Goal: Transaction & Acquisition: Download file/media

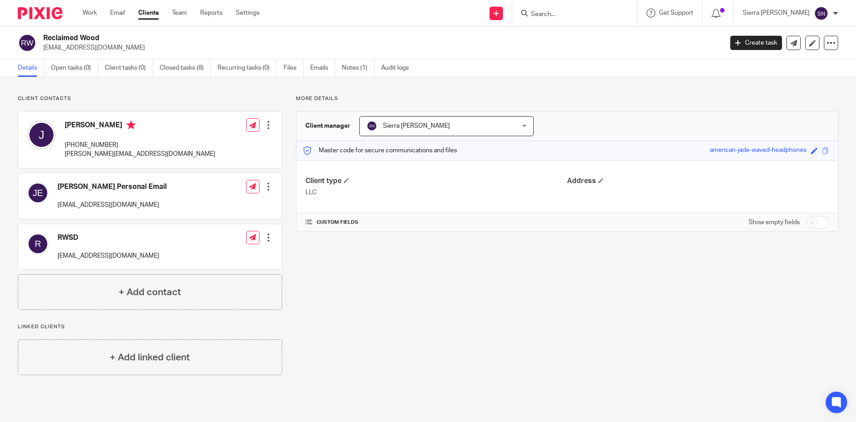
click at [147, 16] on link "Clients" at bounding box center [148, 12] width 21 height 9
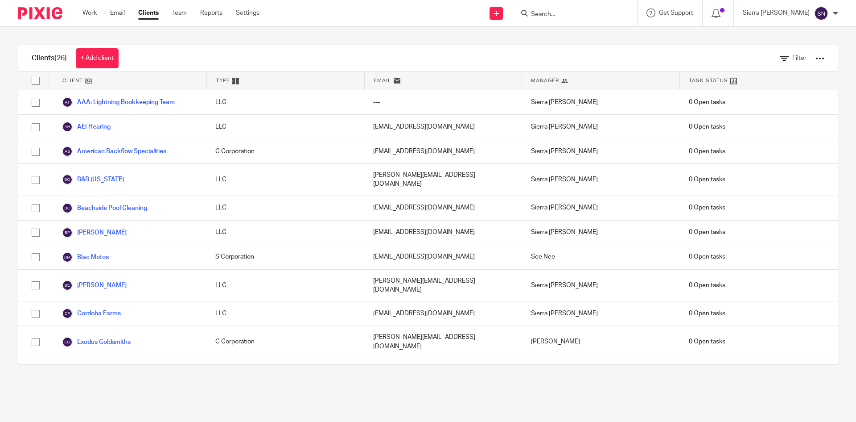
click at [118, 12] on link "Email" at bounding box center [117, 12] width 15 height 9
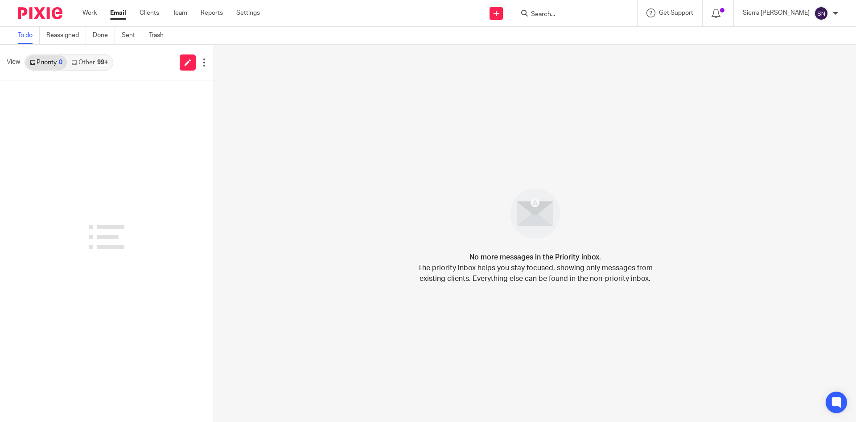
click at [91, 58] on link "Other 99+" at bounding box center [89, 62] width 45 height 14
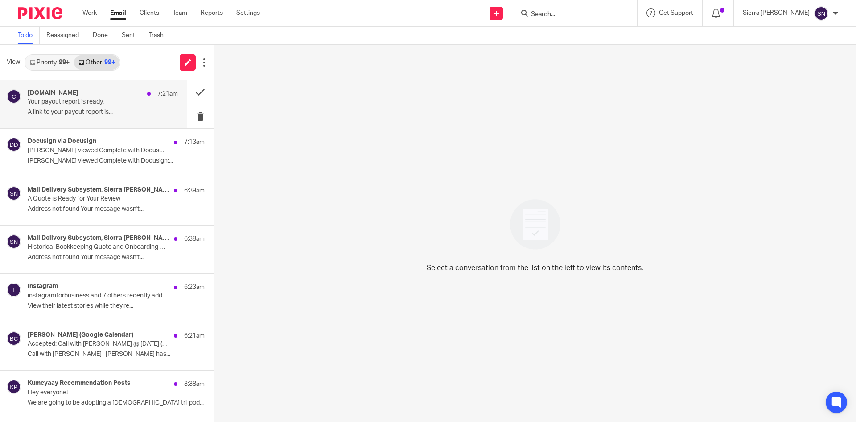
click at [106, 108] on p "A link to your payout report is..." at bounding box center [103, 112] width 150 height 8
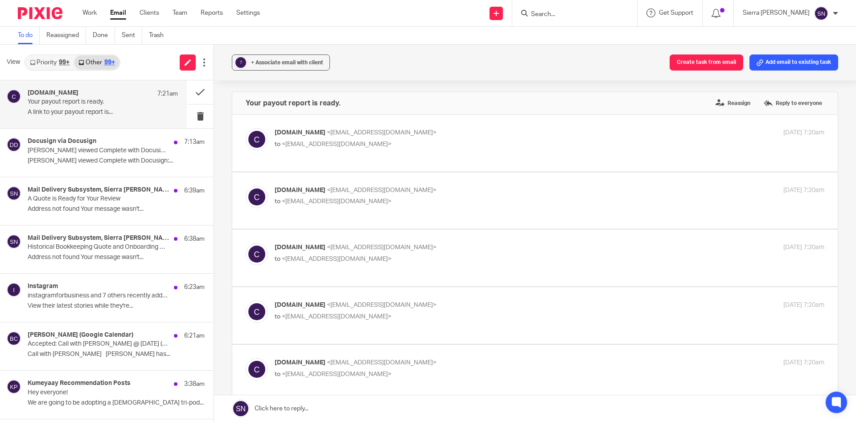
click at [560, 133] on p "[DOMAIN_NAME] <[EMAIL_ADDRESS][DOMAIN_NAME]>" at bounding box center [458, 132] width 367 height 9
checkbox input "true"
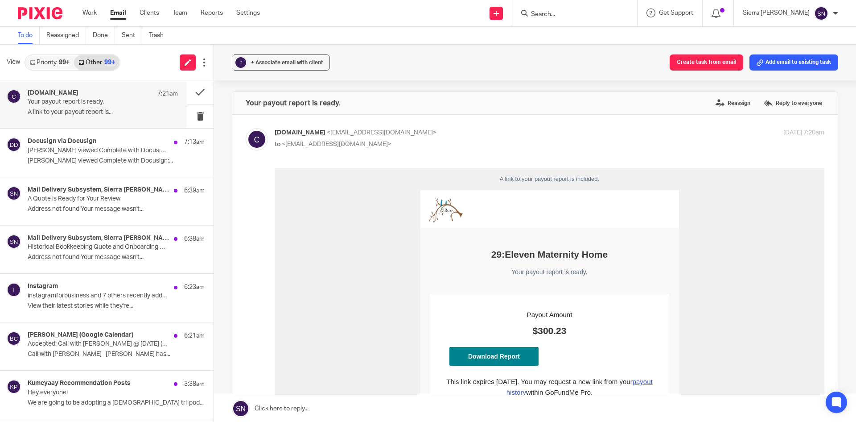
click at [510, 355] on link "Download Report" at bounding box center [494, 356] width 89 height 19
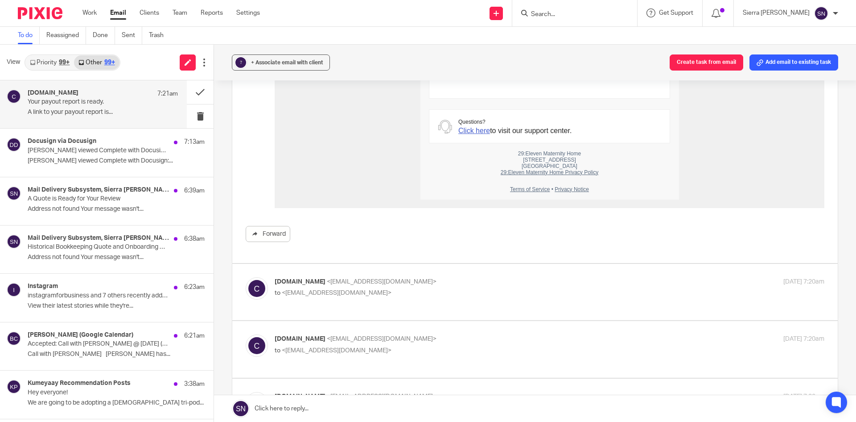
scroll to position [521, 0]
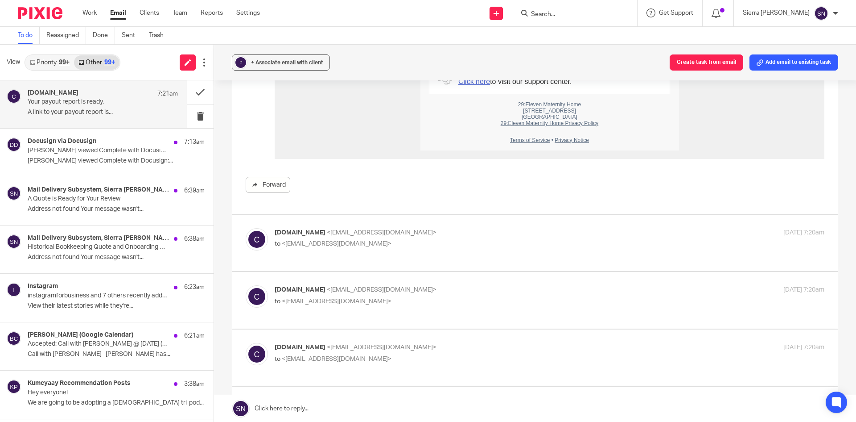
click at [580, 251] on label at bounding box center [535, 243] width 606 height 57
click at [246, 228] on input "checkbox" at bounding box center [245, 227] width 0 height 0
checkbox input "true"
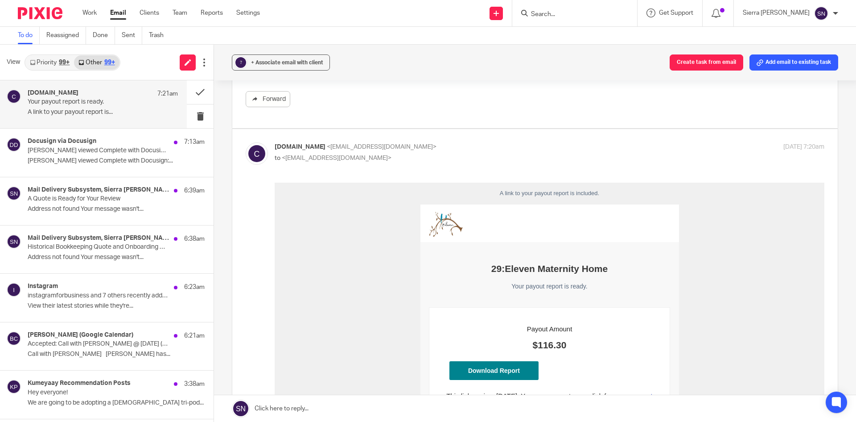
scroll to position [744, 0]
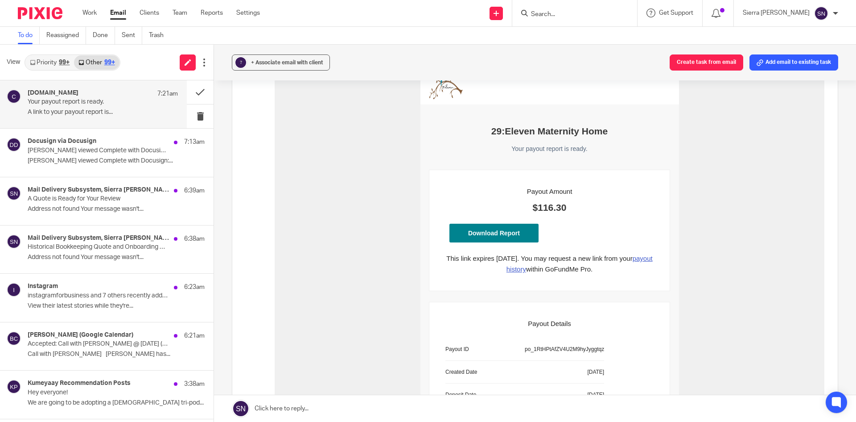
click at [519, 235] on link "Download Report" at bounding box center [494, 232] width 89 height 19
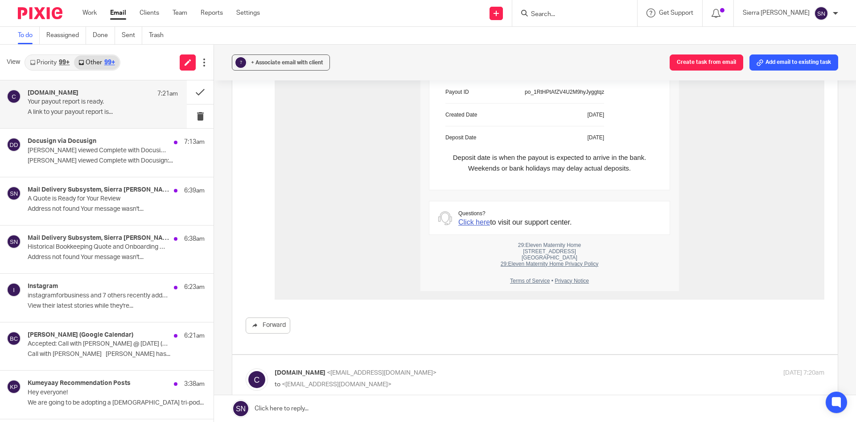
scroll to position [1041, 0]
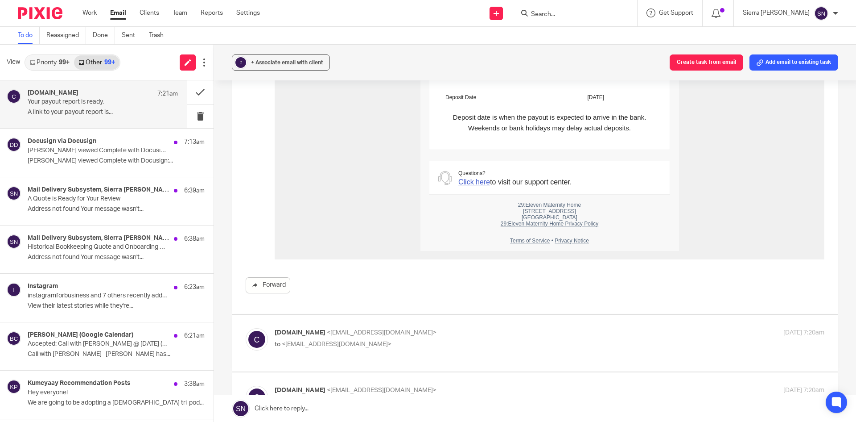
click at [513, 339] on p "to <[EMAIL_ADDRESS][DOMAIN_NAME]>" at bounding box center [458, 343] width 367 height 9
checkbox input "true"
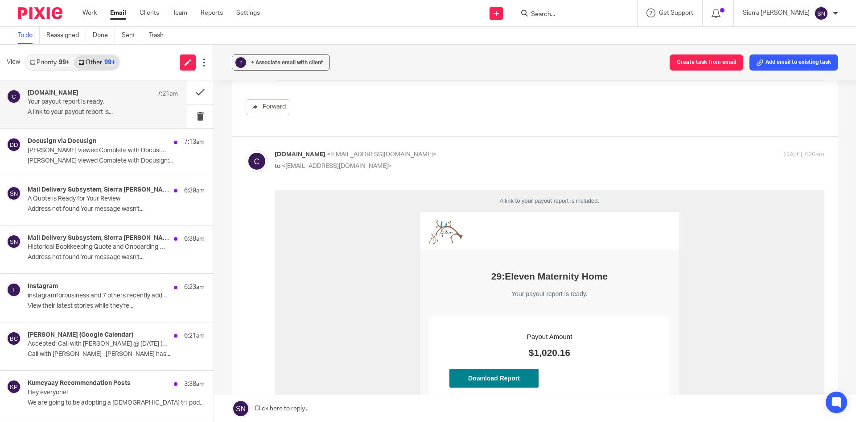
scroll to position [1264, 0]
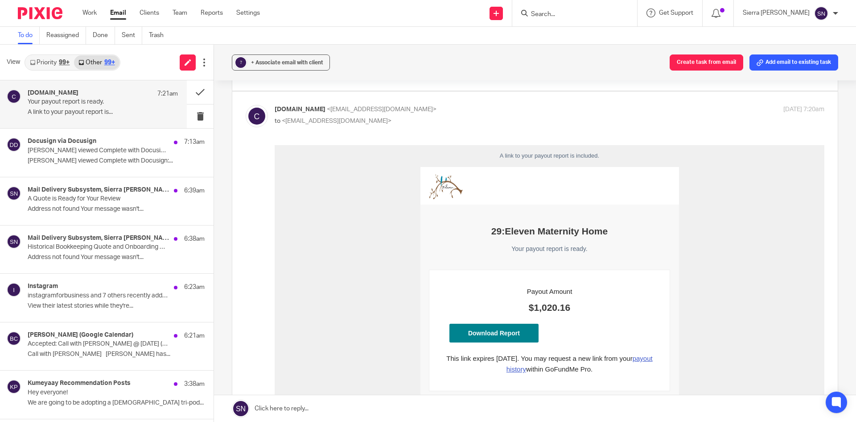
click at [496, 336] on link "Download Report" at bounding box center [494, 332] width 89 height 19
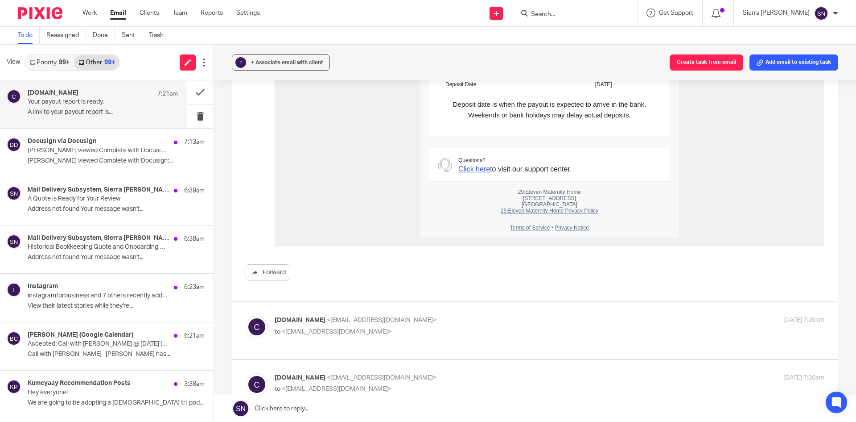
scroll to position [1710, 0]
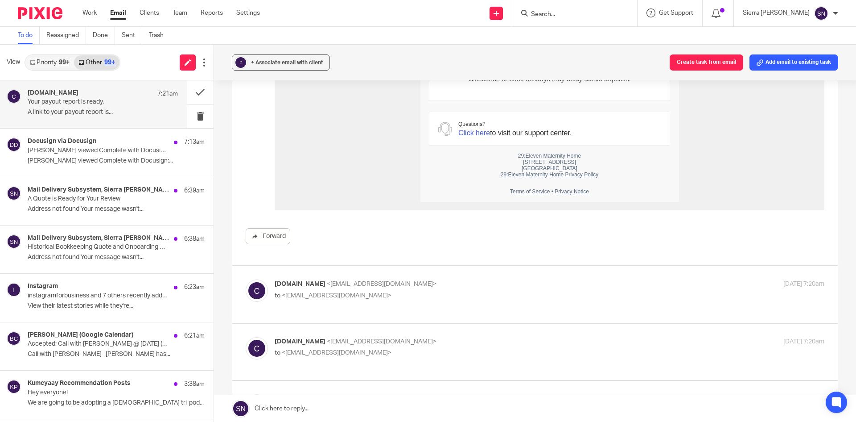
click at [500, 279] on div "[DOMAIN_NAME] <[EMAIL_ADDRESS][DOMAIN_NAME]> to <[EMAIL_ADDRESS][DOMAIN_NAME]> …" at bounding box center [550, 290] width 550 height 22
checkbox input "true"
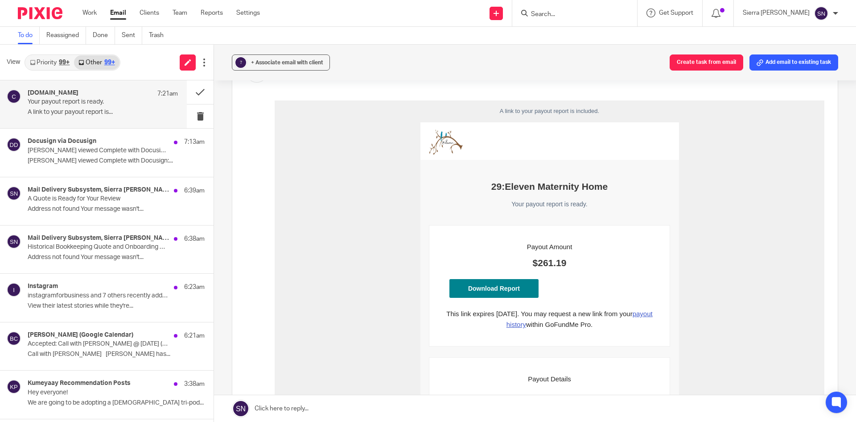
scroll to position [1933, 0]
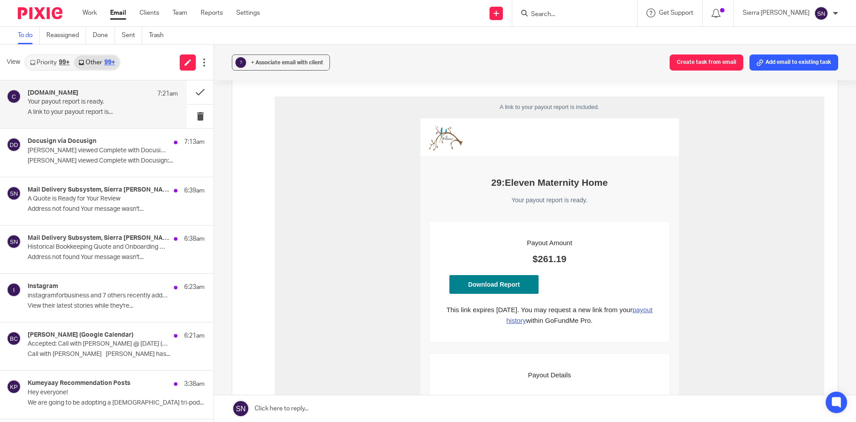
click at [507, 285] on link "Download Report" at bounding box center [494, 284] width 89 height 19
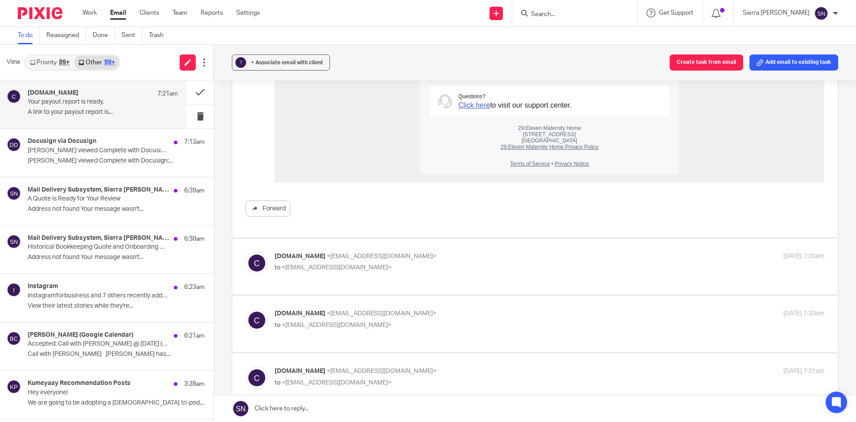
scroll to position [2379, 0]
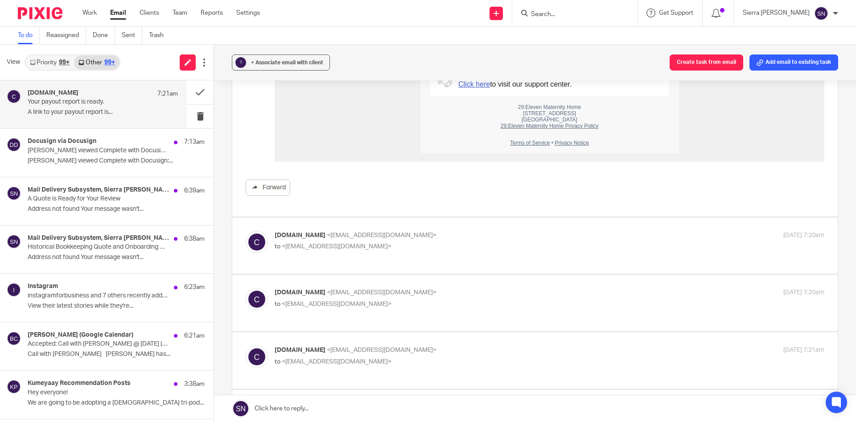
click at [523, 231] on div "[DOMAIN_NAME] <[EMAIL_ADDRESS][DOMAIN_NAME]> to <[EMAIL_ADDRESS][DOMAIN_NAME]>" at bounding box center [458, 241] width 367 height 21
checkbox input "true"
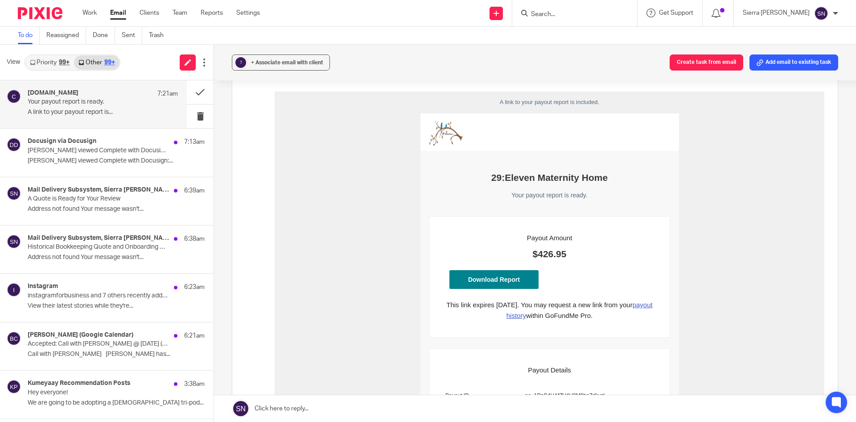
scroll to position [2602, 0]
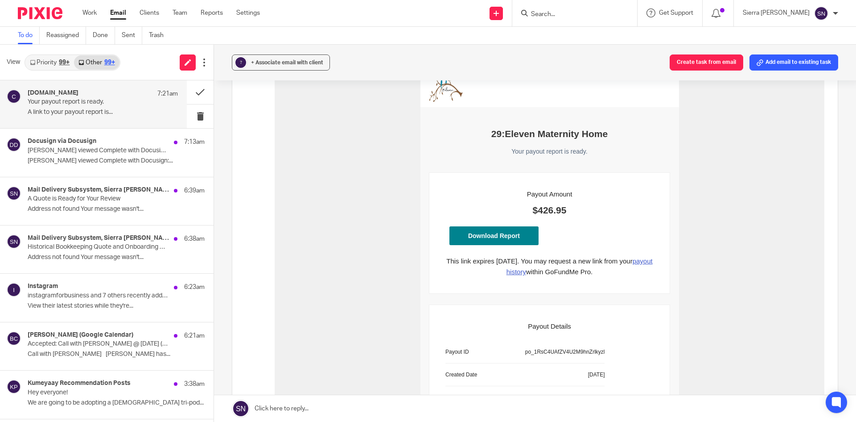
click at [500, 227] on link "Download Report" at bounding box center [494, 235] width 89 height 19
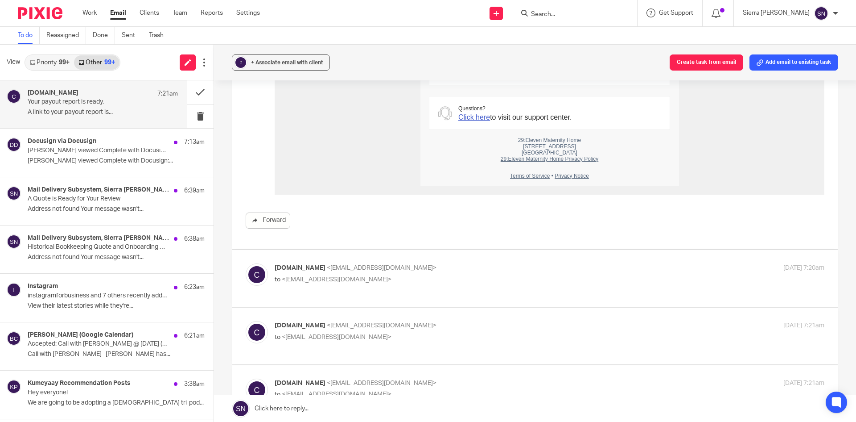
scroll to position [2974, 0]
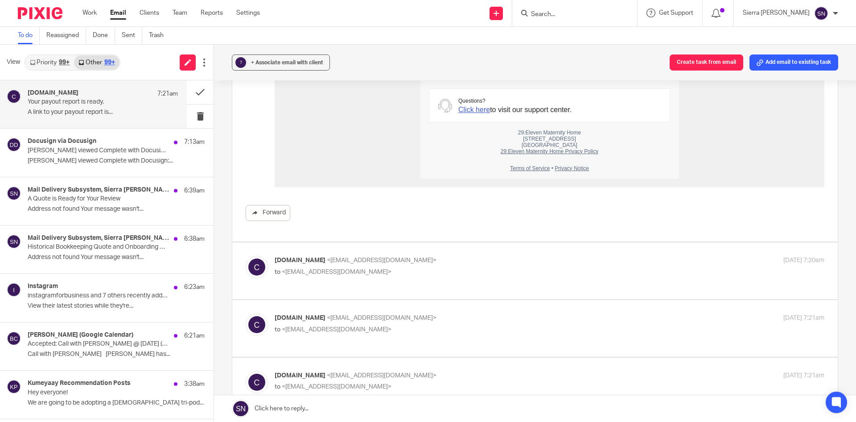
click at [504, 256] on p "[DOMAIN_NAME] <[EMAIL_ADDRESS][DOMAIN_NAME]>" at bounding box center [458, 260] width 367 height 9
checkbox input "true"
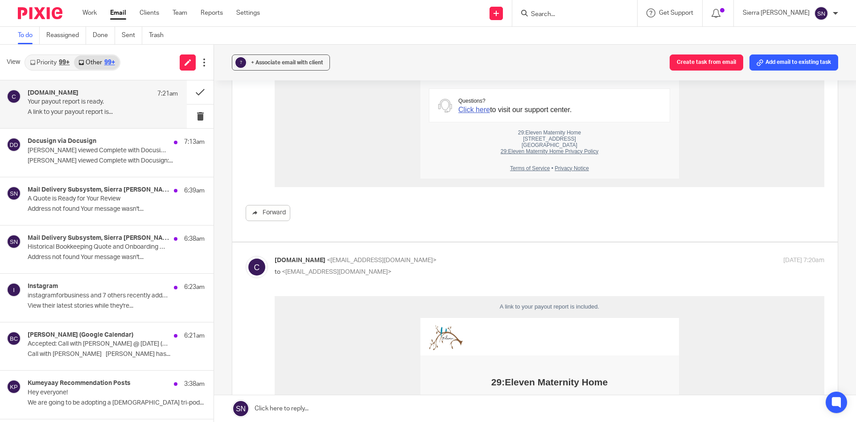
scroll to position [3197, 0]
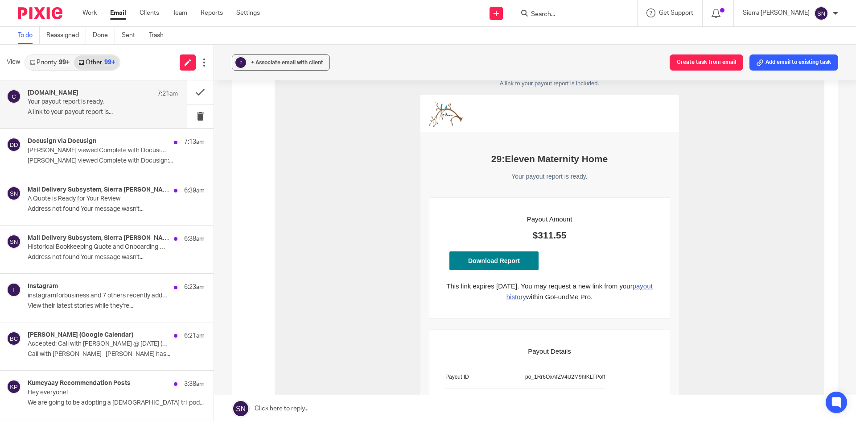
click at [507, 261] on link "Download Report" at bounding box center [494, 260] width 89 height 19
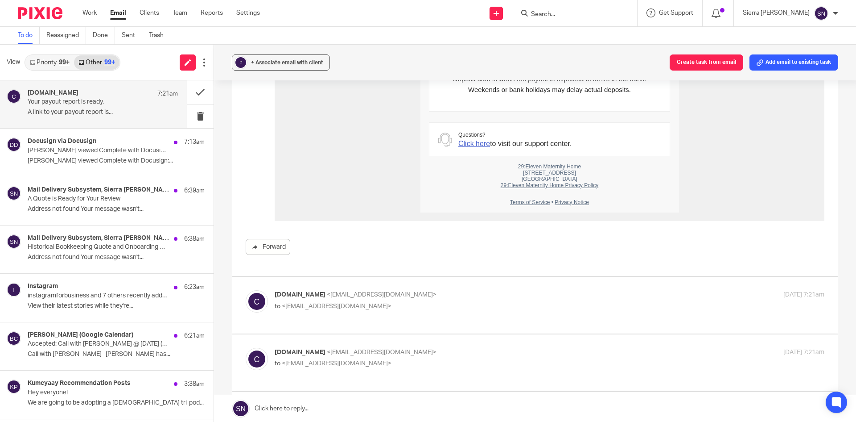
scroll to position [3643, 0]
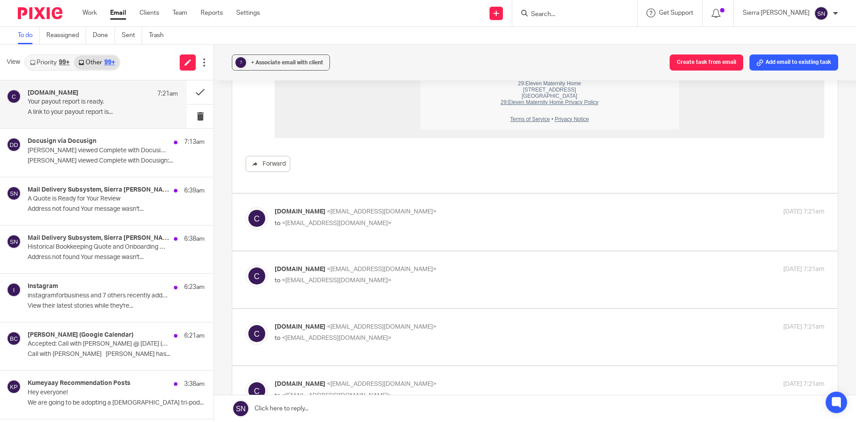
click at [504, 207] on div "[DOMAIN_NAME] <[EMAIL_ADDRESS][DOMAIN_NAME]> to <[EMAIL_ADDRESS][DOMAIN_NAME]> …" at bounding box center [550, 218] width 550 height 22
checkbox input "true"
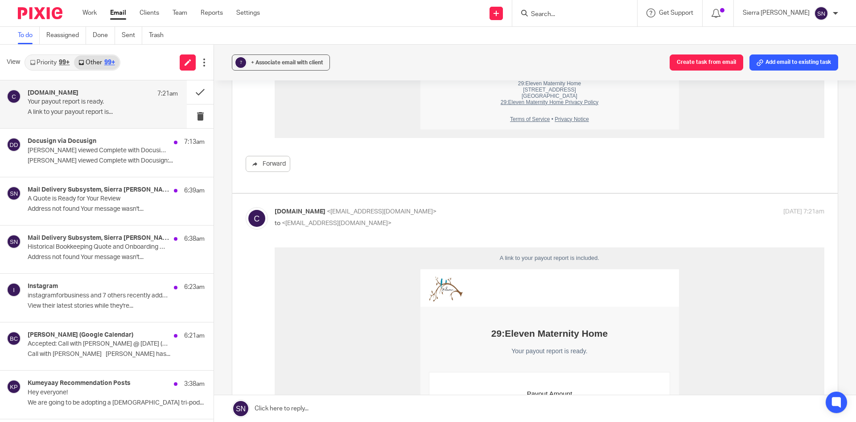
scroll to position [3791, 0]
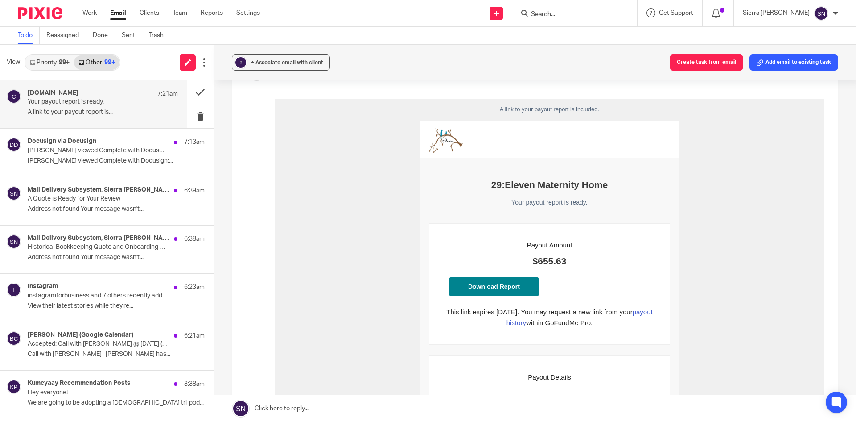
click at [495, 283] on link "Download Report" at bounding box center [494, 286] width 89 height 19
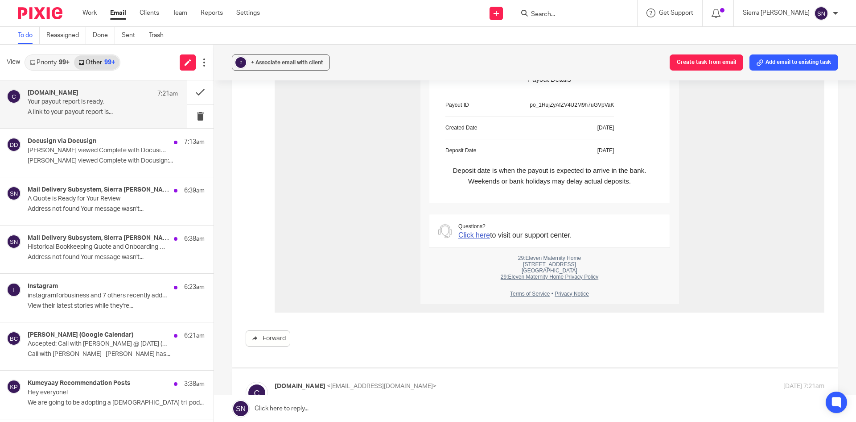
scroll to position [4238, 0]
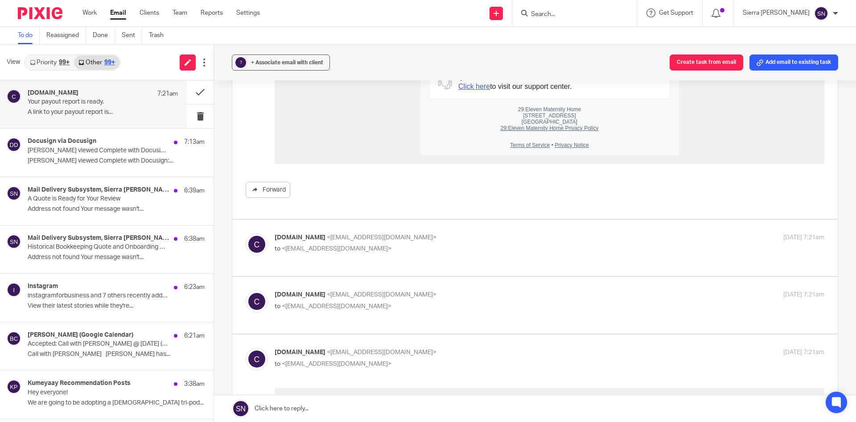
click at [499, 244] on p "to <[EMAIL_ADDRESS][DOMAIN_NAME]>" at bounding box center [458, 248] width 367 height 9
checkbox input "true"
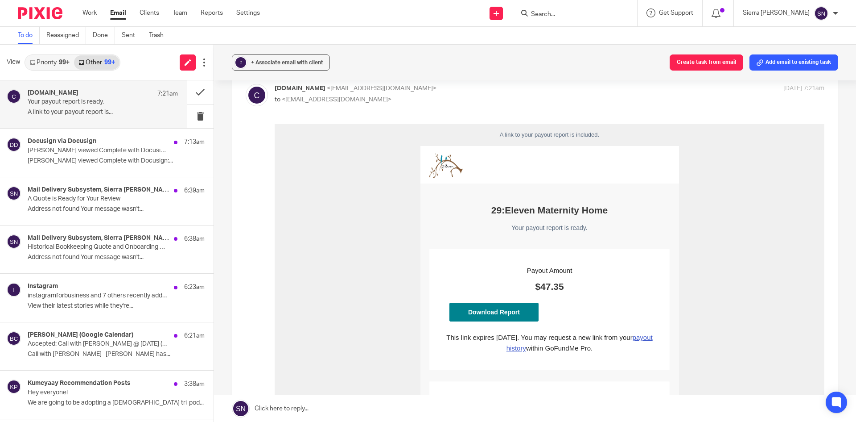
scroll to position [4461, 0]
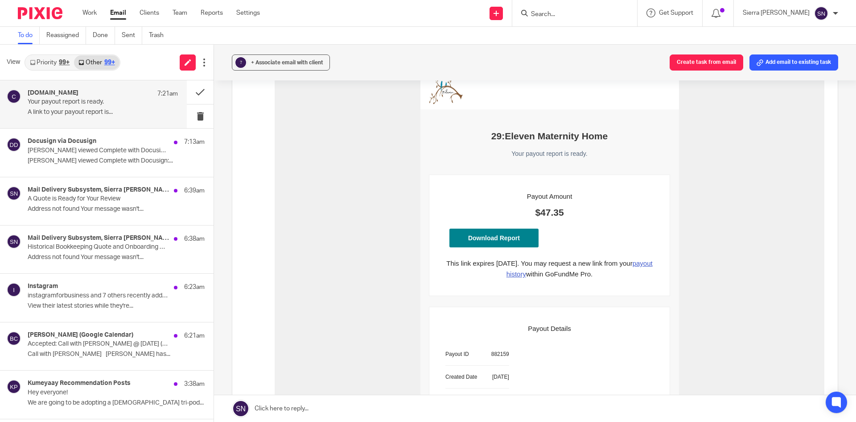
click at [493, 241] on link "Download Report" at bounding box center [494, 237] width 89 height 19
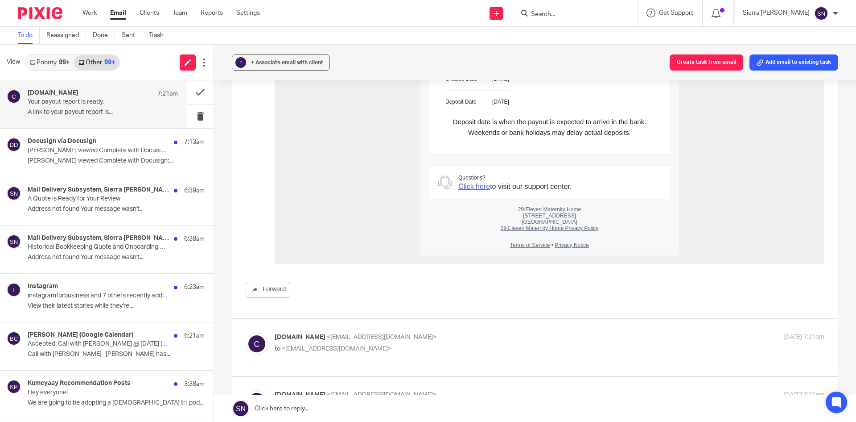
click at [482, 344] on p "to <[EMAIL_ADDRESS][DOMAIN_NAME]>" at bounding box center [458, 348] width 367 height 9
checkbox input "true"
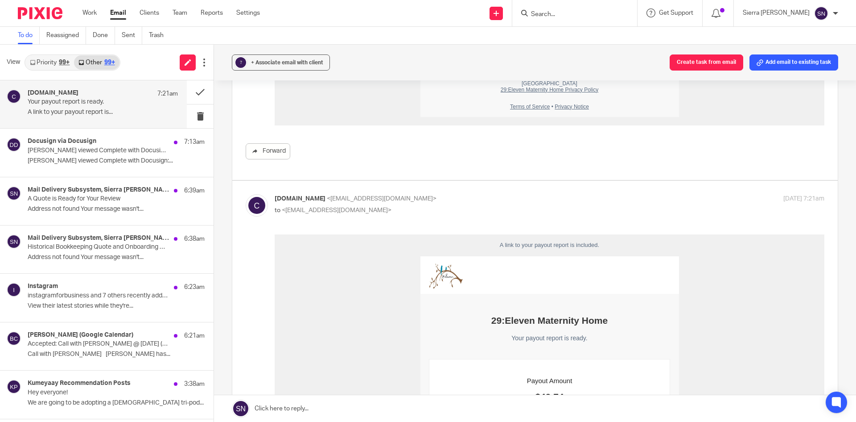
scroll to position [5055, 0]
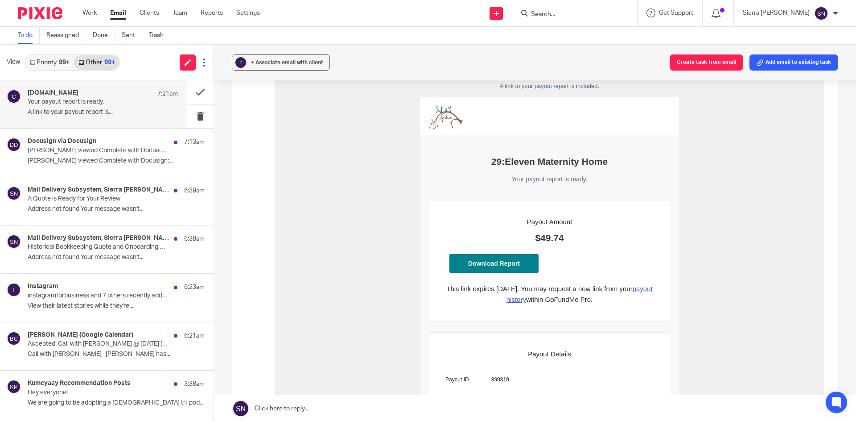
click at [494, 257] on link "Download Report" at bounding box center [494, 263] width 89 height 19
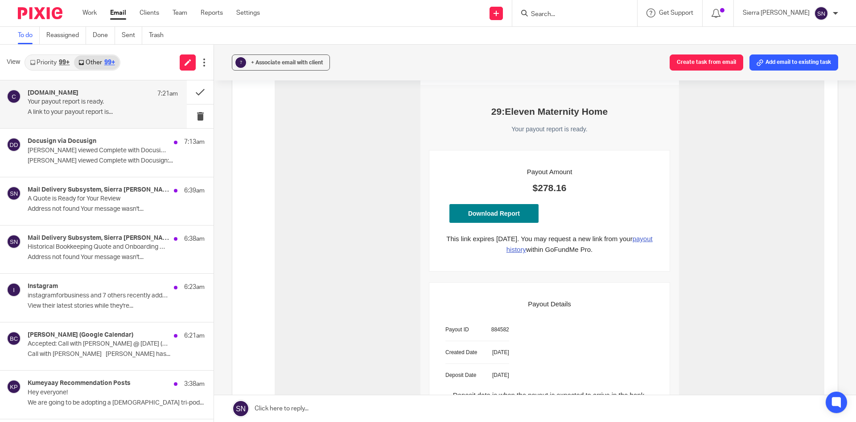
scroll to position [5724, 0]
click at [493, 209] on link "Download Report" at bounding box center [494, 214] width 89 height 19
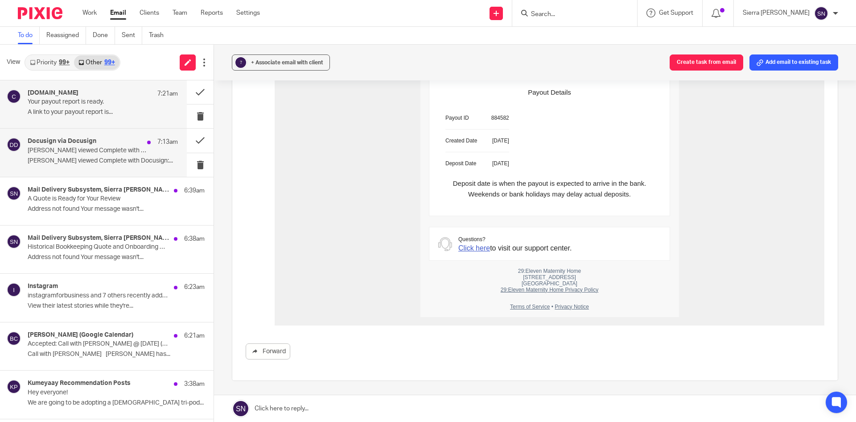
click at [65, 154] on p "[PERSON_NAME] viewed Complete with Docusign: Automatic Credit Card Billing Auth…" at bounding box center [88, 151] width 120 height 8
click at [80, 97] on div "[DOMAIN_NAME] 7:21am" at bounding box center [103, 93] width 150 height 9
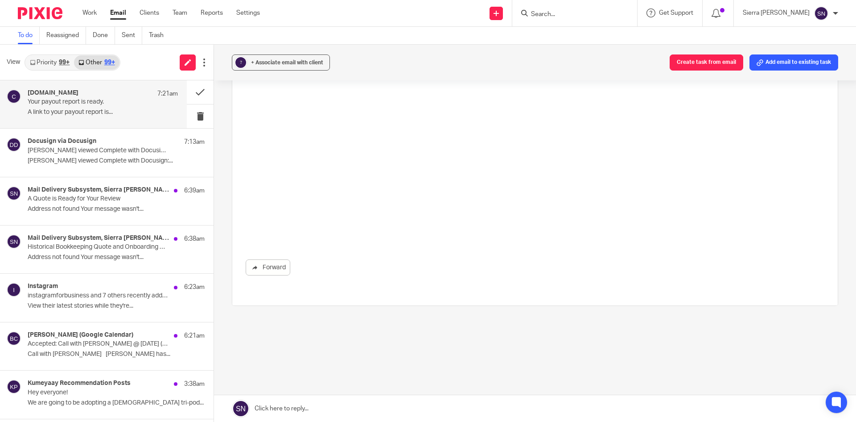
scroll to position [0, 0]
